Goal: Information Seeking & Learning: Learn about a topic

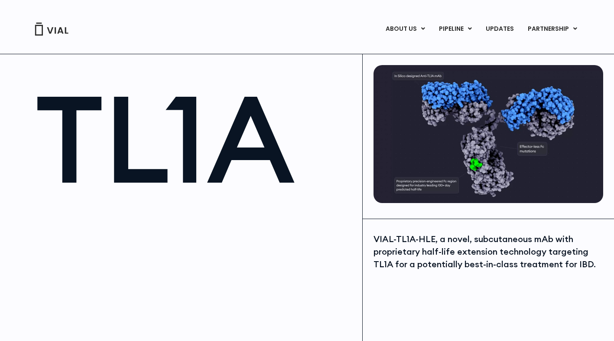
click at [407, 48] on link "ABOUT US" at bounding box center [420, 50] width 76 height 13
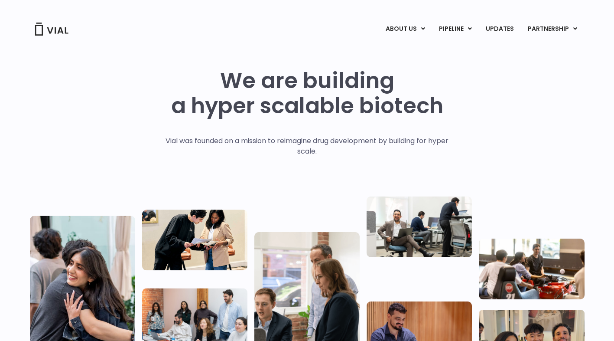
click at [452, 49] on link "TL1A HLE" at bounding box center [473, 50] width 76 height 13
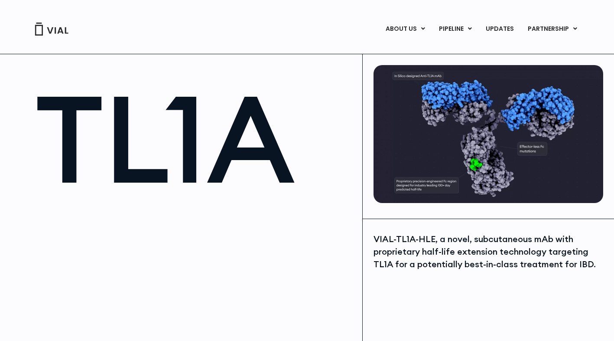
click at [502, 28] on link "UPDATES" at bounding box center [500, 29] width 42 height 15
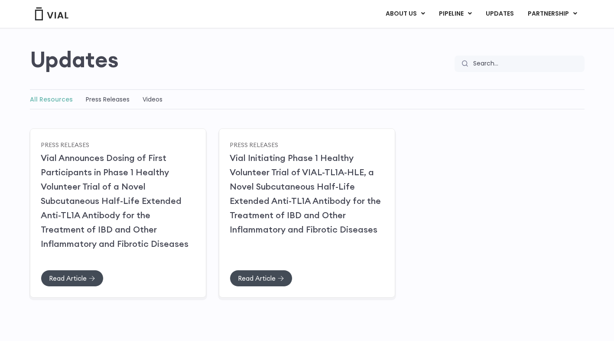
scroll to position [69, 0]
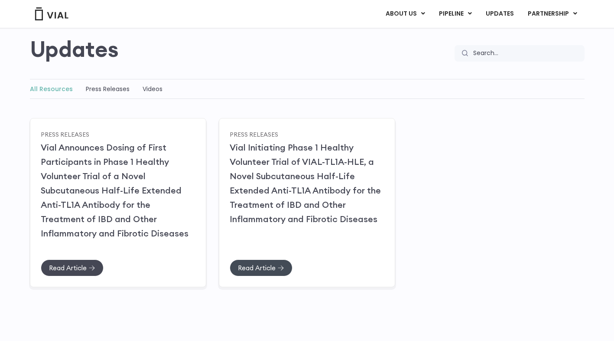
click at [74, 264] on span "Read Article" at bounding box center [68, 267] width 38 height 7
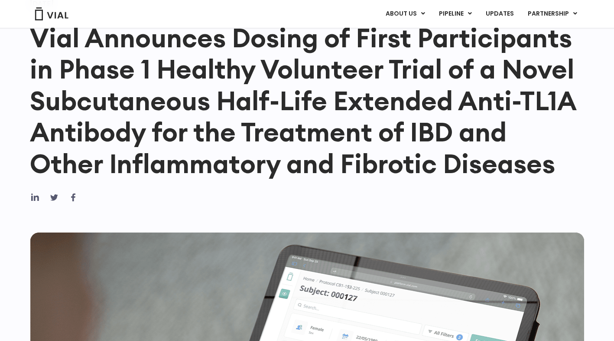
scroll to position [98, 0]
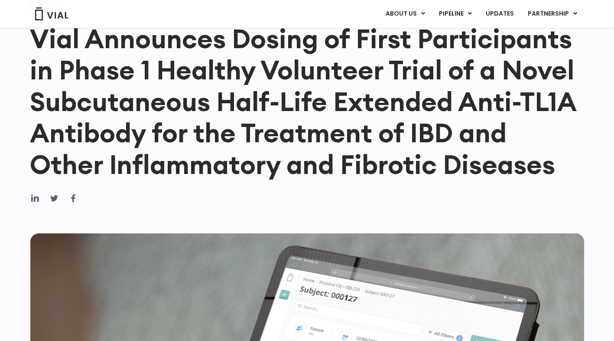
click at [460, 86] on link "α4β7 x IL-23" at bounding box center [473, 89] width 76 height 14
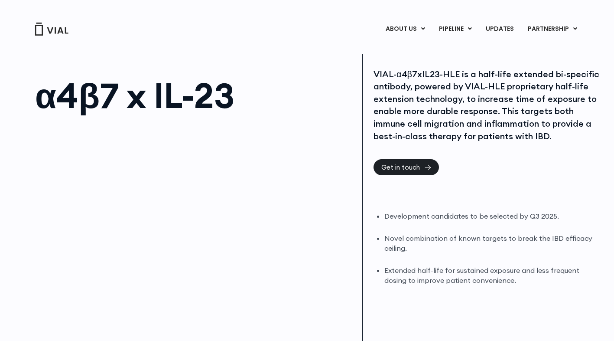
click at [453, 47] on link "TL1A HLE" at bounding box center [473, 50] width 76 height 13
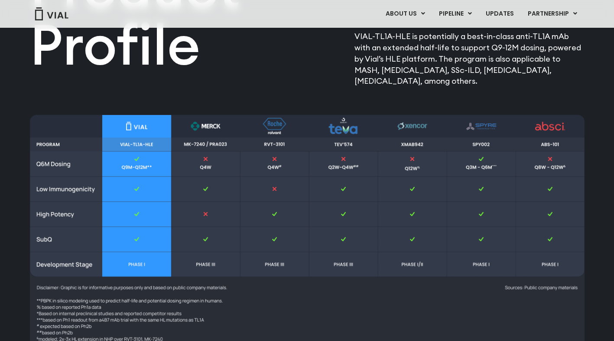
scroll to position [1107, 0]
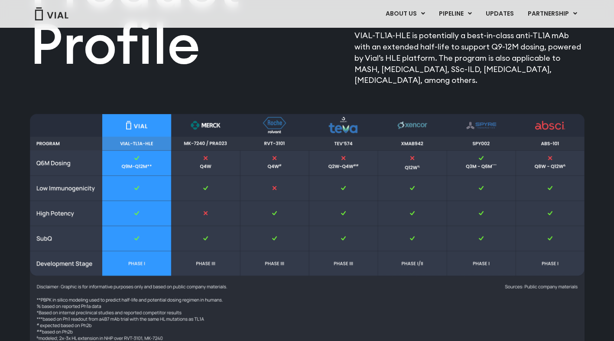
click at [372, 307] on img at bounding box center [307, 231] width 555 height 234
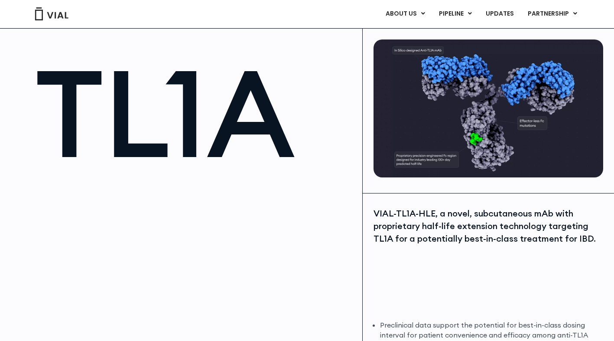
scroll to position [0, 0]
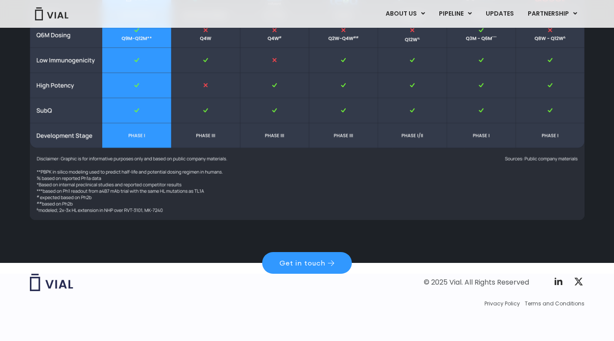
scroll to position [1237, 0]
